Goal: Task Accomplishment & Management: Manage account settings

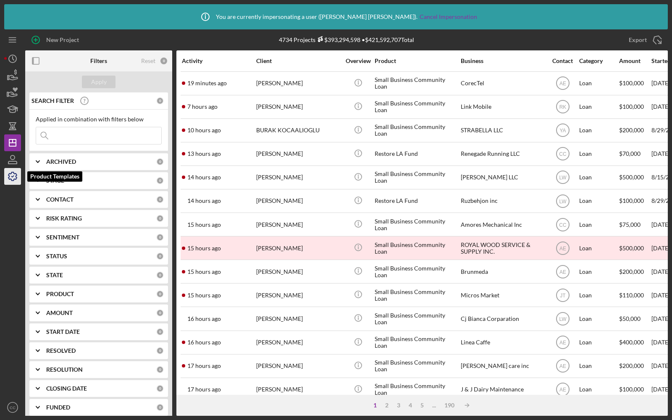
click at [13, 177] on icon "button" at bounding box center [12, 176] width 21 height 21
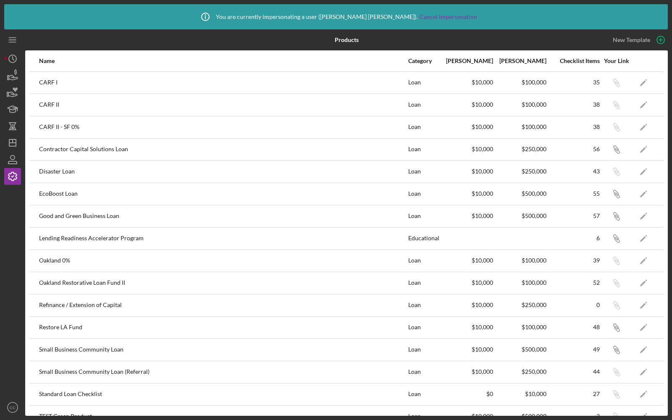
scroll to position [13, 0]
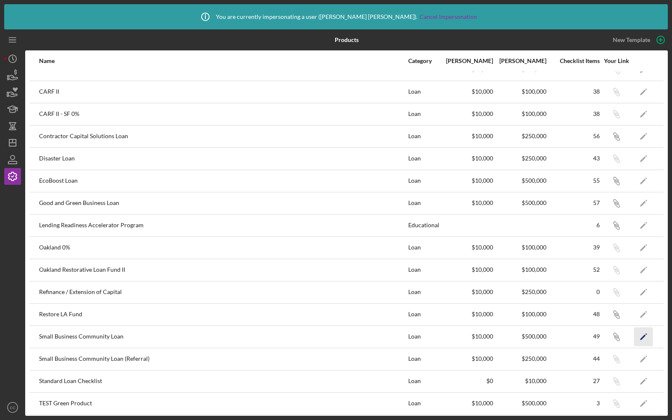
click at [642, 336] on polygon "button" at bounding box center [643, 337] width 6 height 6
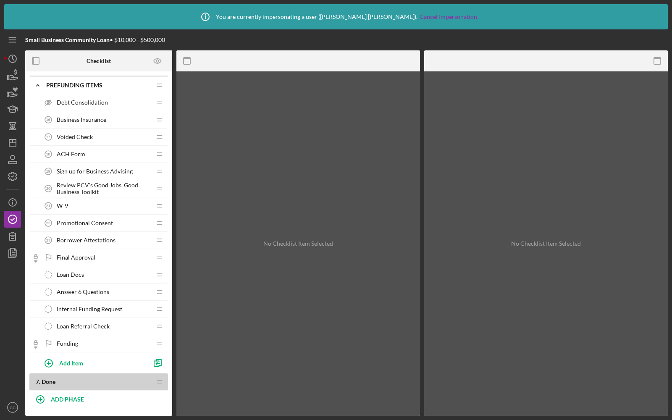
scroll to position [807, 0]
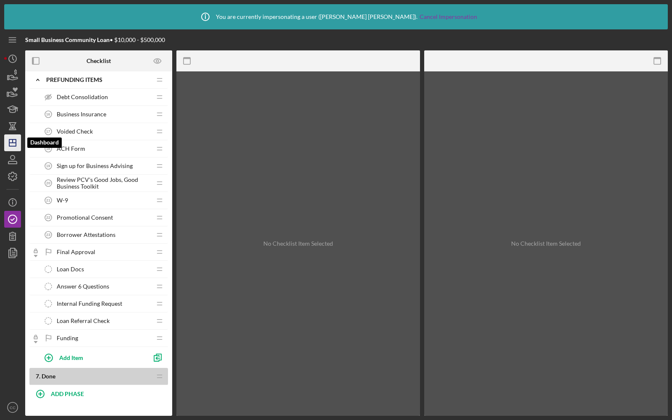
click at [13, 142] on icon "Icon/Dashboard" at bounding box center [12, 142] width 21 height 21
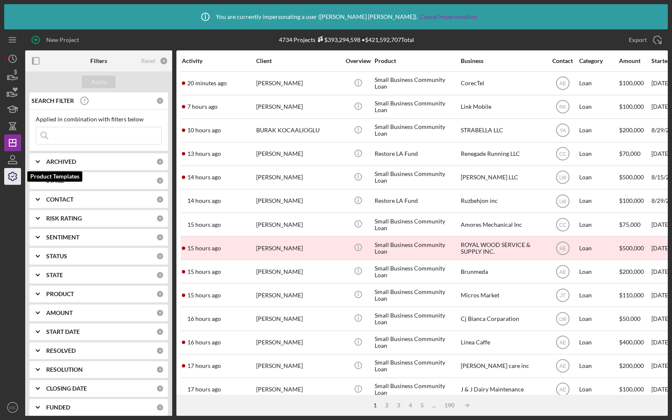
click at [12, 178] on icon "button" at bounding box center [12, 176] width 21 height 21
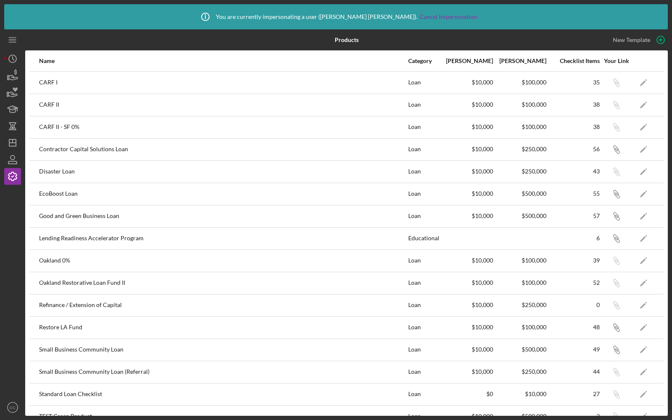
scroll to position [13, 0]
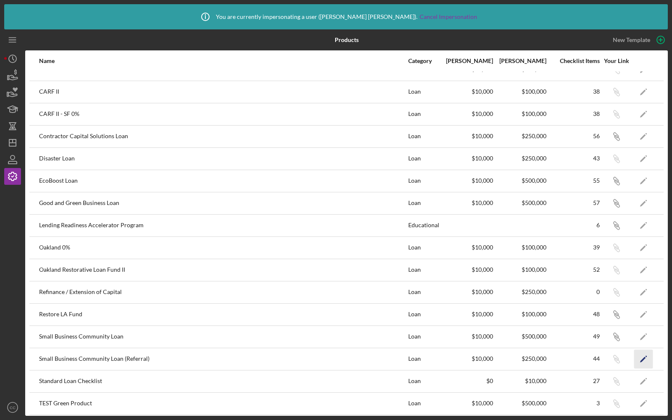
click at [641, 356] on icon "Icon/Edit" at bounding box center [643, 358] width 19 height 19
